Goal: Transaction & Acquisition: Purchase product/service

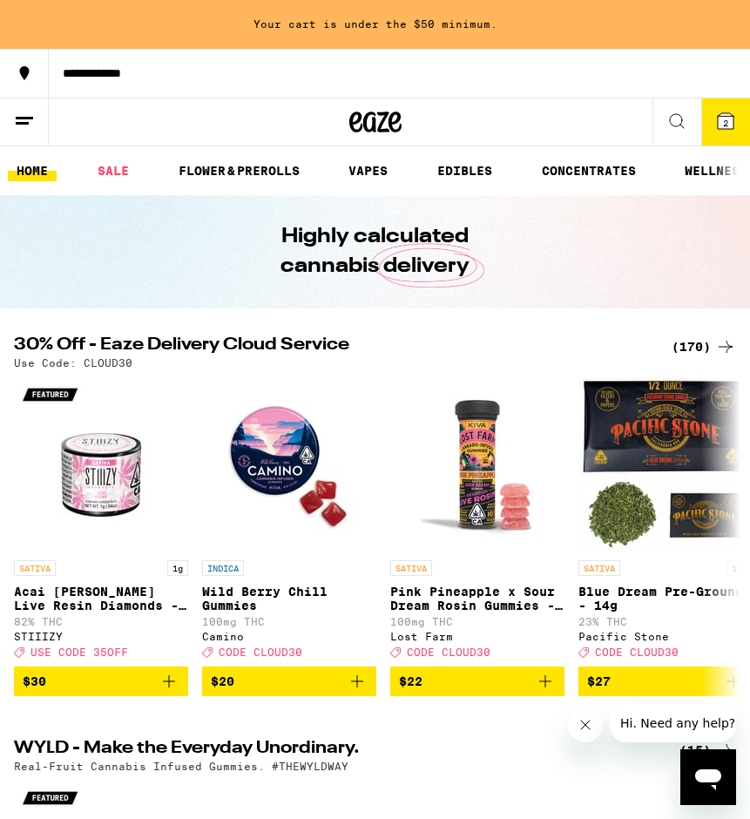
click at [696, 347] on div "(170)" at bounding box center [704, 346] width 64 height 21
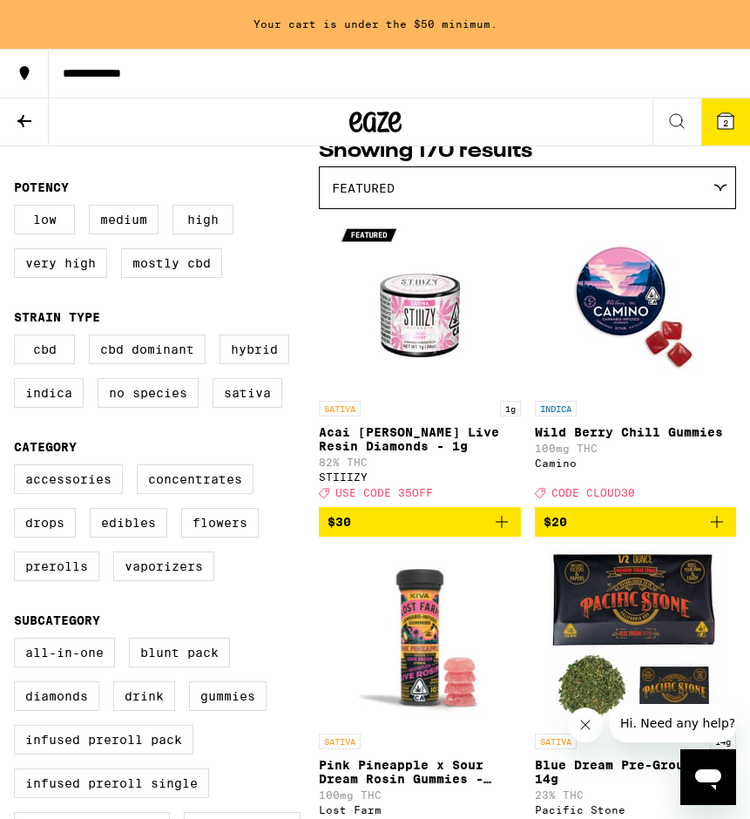
scroll to position [154, 0]
click at [173, 581] on label "Vaporizers" at bounding box center [163, 566] width 101 height 30
click at [18, 468] on input "Vaporizers" at bounding box center [17, 467] width 1 height 1
checkbox input "true"
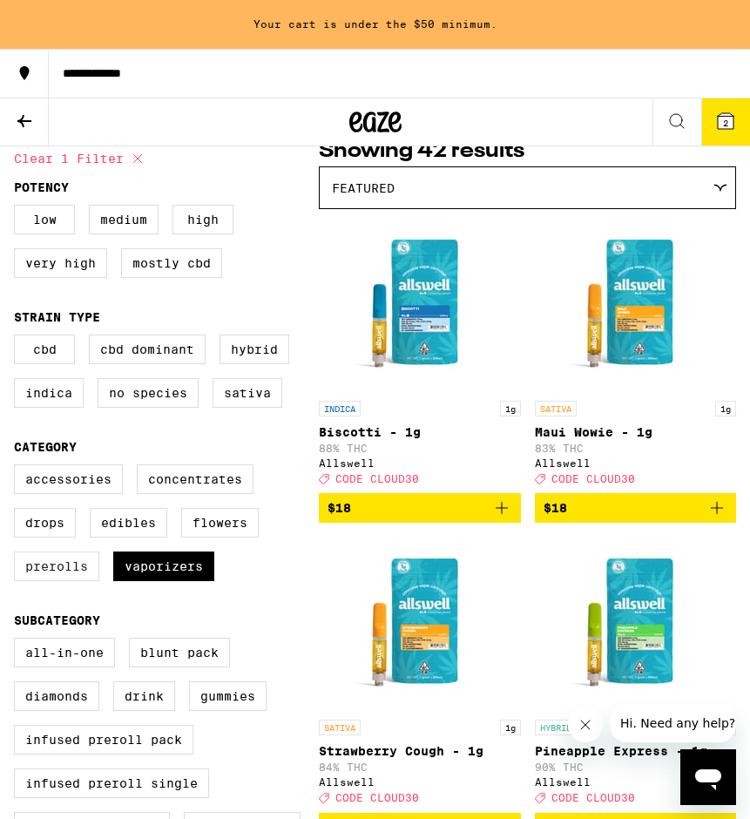
click at [64, 581] on label "Prerolls" at bounding box center [56, 566] width 85 height 30
click at [18, 468] on input "Prerolls" at bounding box center [17, 467] width 1 height 1
checkbox input "true"
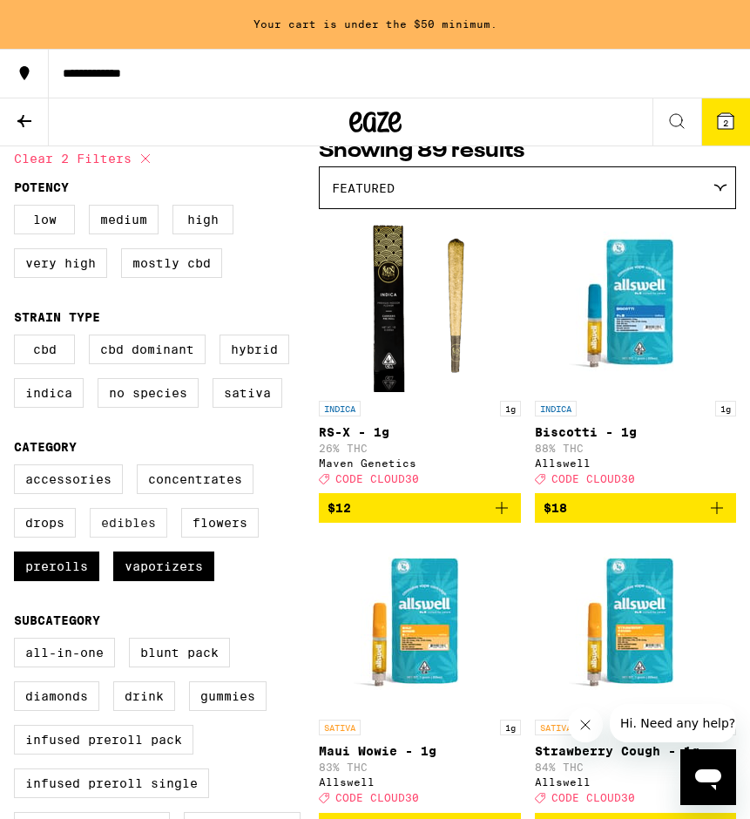
click at [125, 537] on label "Edibles" at bounding box center [129, 523] width 78 height 30
click at [18, 468] on input "Edibles" at bounding box center [17, 467] width 1 height 1
checkbox input "true"
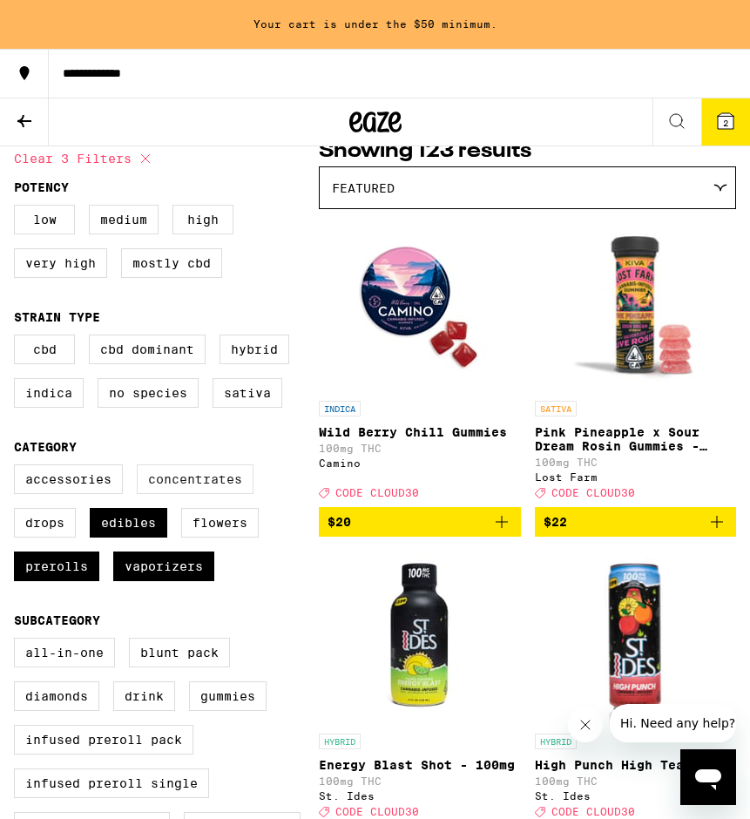
click at [174, 485] on label "Concentrates" at bounding box center [195, 479] width 117 height 30
click at [18, 468] on input "Concentrates" at bounding box center [17, 467] width 1 height 1
checkbox input "true"
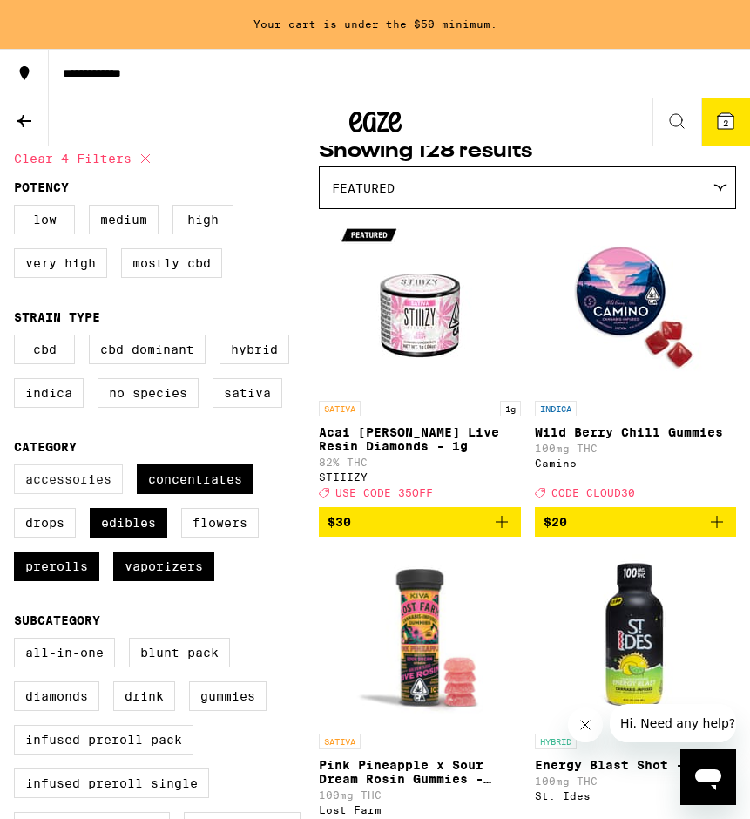
click at [84, 489] on label "Accessories" at bounding box center [68, 479] width 109 height 30
click at [18, 468] on input "Accessories" at bounding box center [17, 467] width 1 height 1
checkbox input "true"
click at [49, 537] on label "Drops" at bounding box center [45, 523] width 62 height 30
click at [18, 468] on input "Drops" at bounding box center [17, 467] width 1 height 1
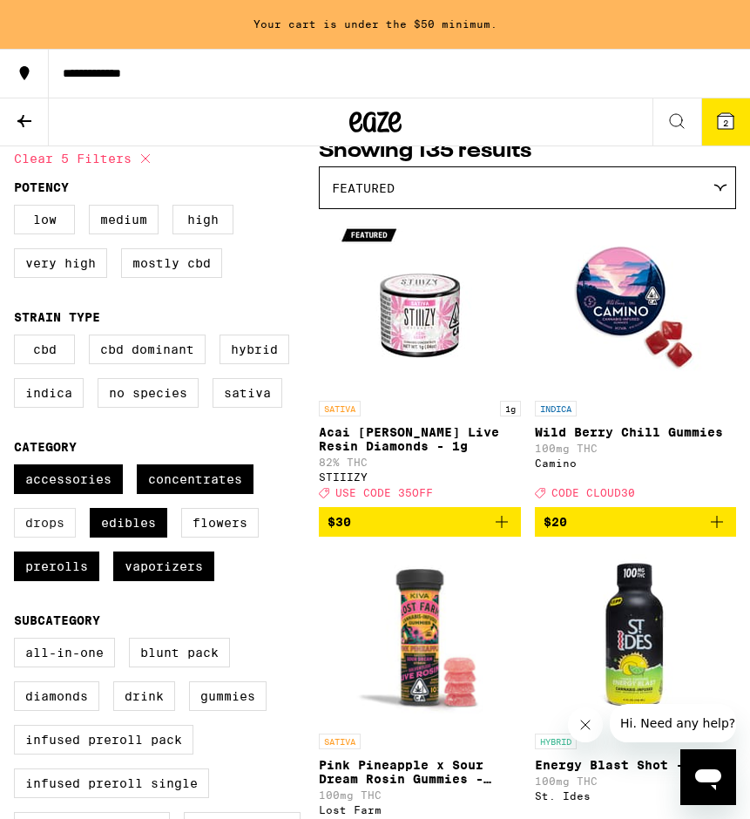
checkbox input "true"
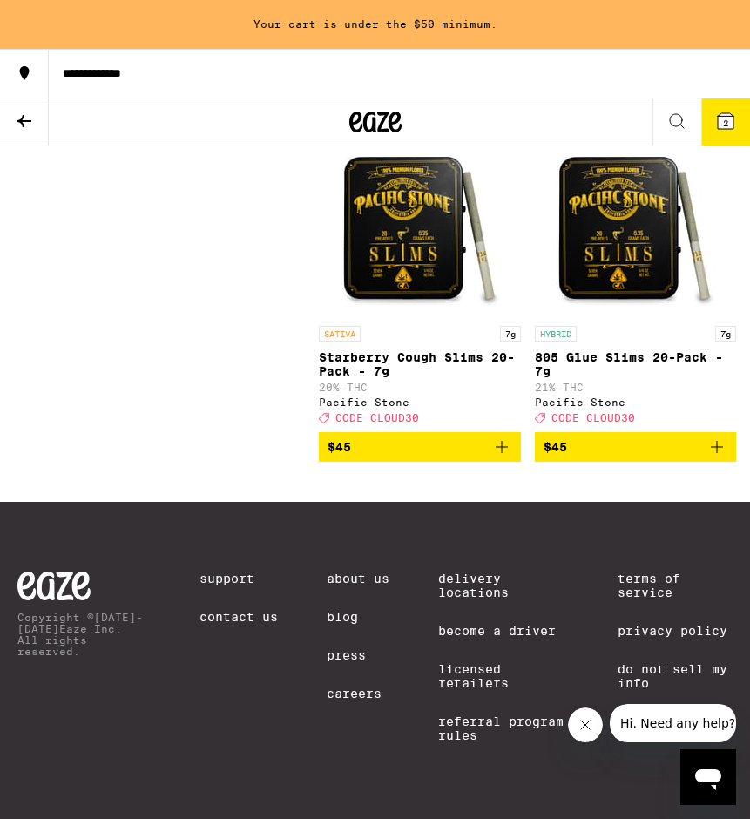
scroll to position [23319, 0]
